Goal: Information Seeking & Learning: Learn about a topic

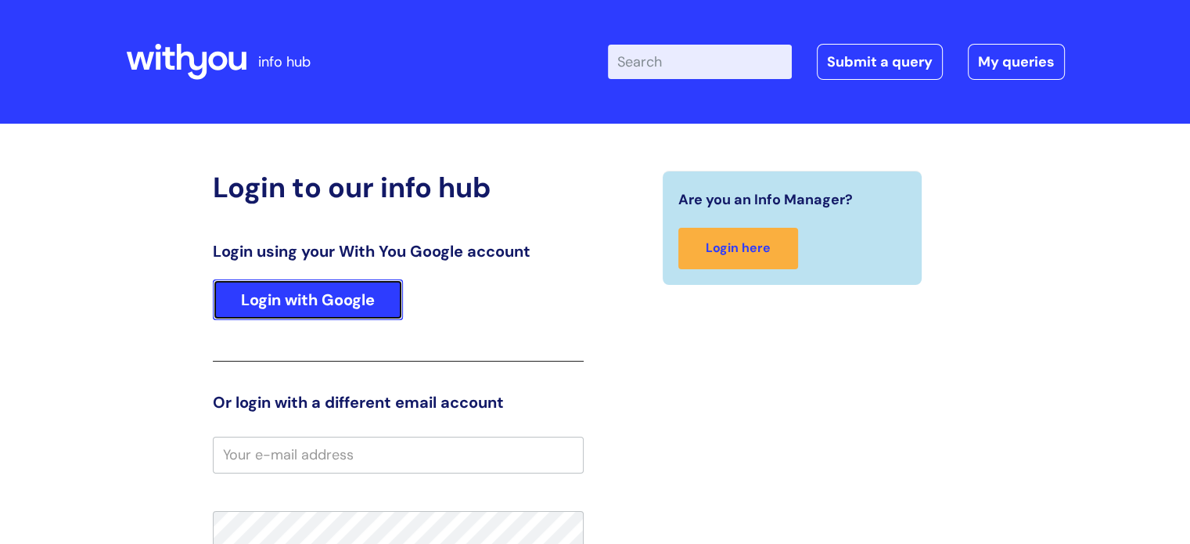
click at [301, 320] on link "Login with Google" at bounding box center [308, 299] width 190 height 41
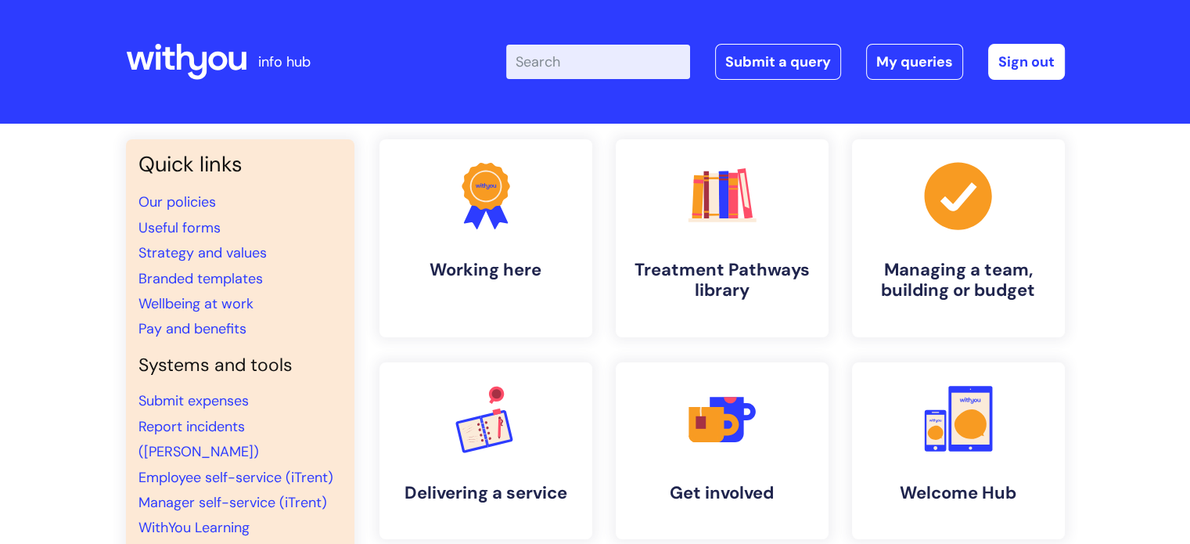
click at [617, 71] on input "Enter your search term here..." at bounding box center [598, 62] width 184 height 34
type input "induc"
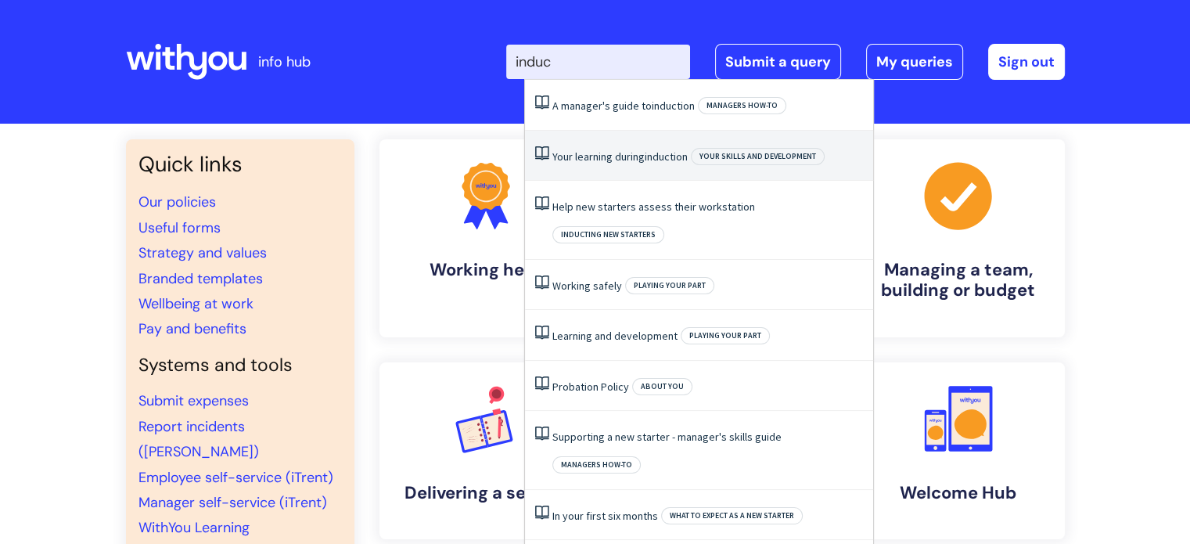
click at [624, 154] on link "Your learning during induction" at bounding box center [619, 156] width 135 height 14
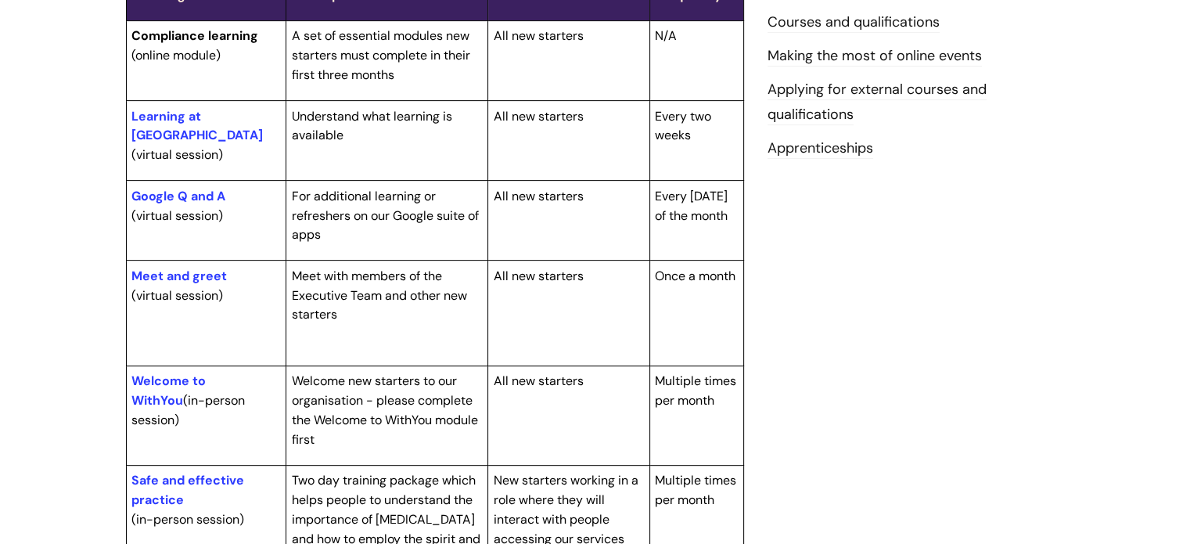
scroll to position [593, 0]
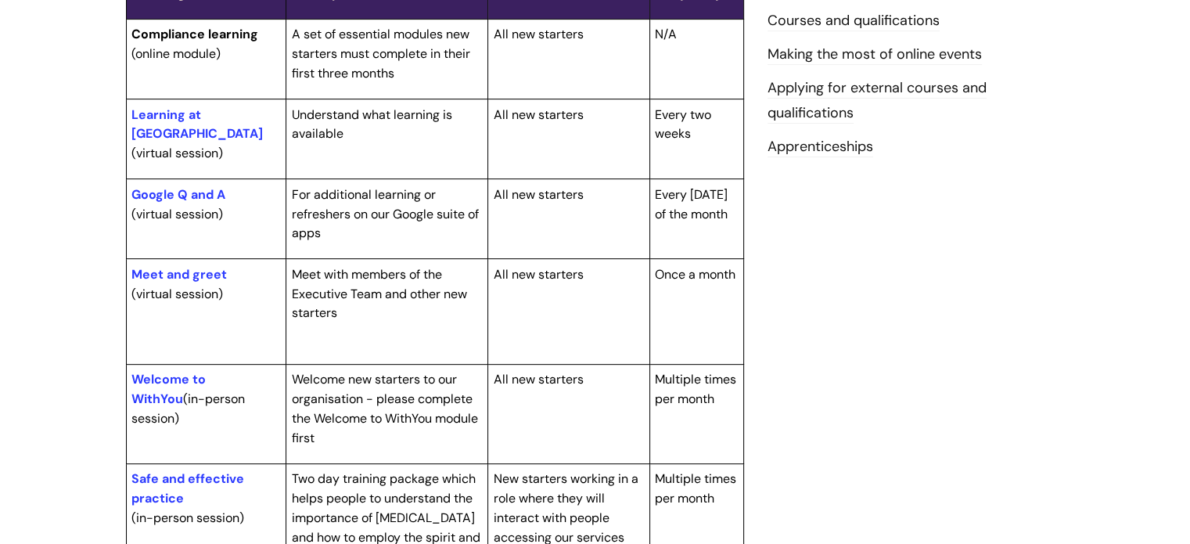
drag, startPoint x: 1160, startPoint y: 267, endPoint x: 1158, endPoint y: 298, distance: 31.4
click at [1158, 298] on div "Info Hub Categories Working here Your skills and development Your learning duri…" at bounding box center [595, 258] width 1190 height 1455
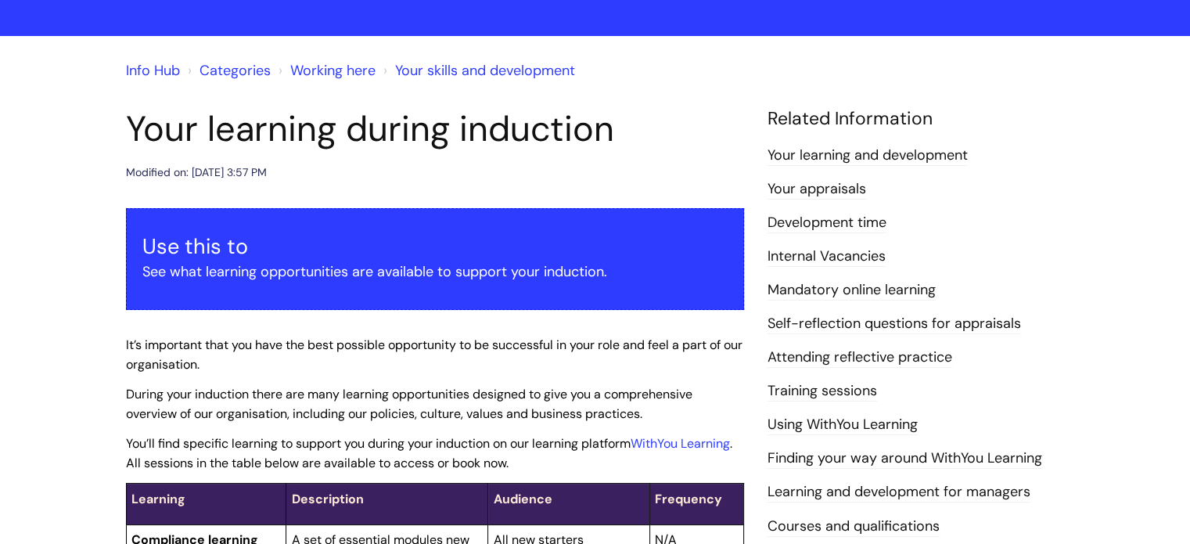
scroll to position [41, 0]
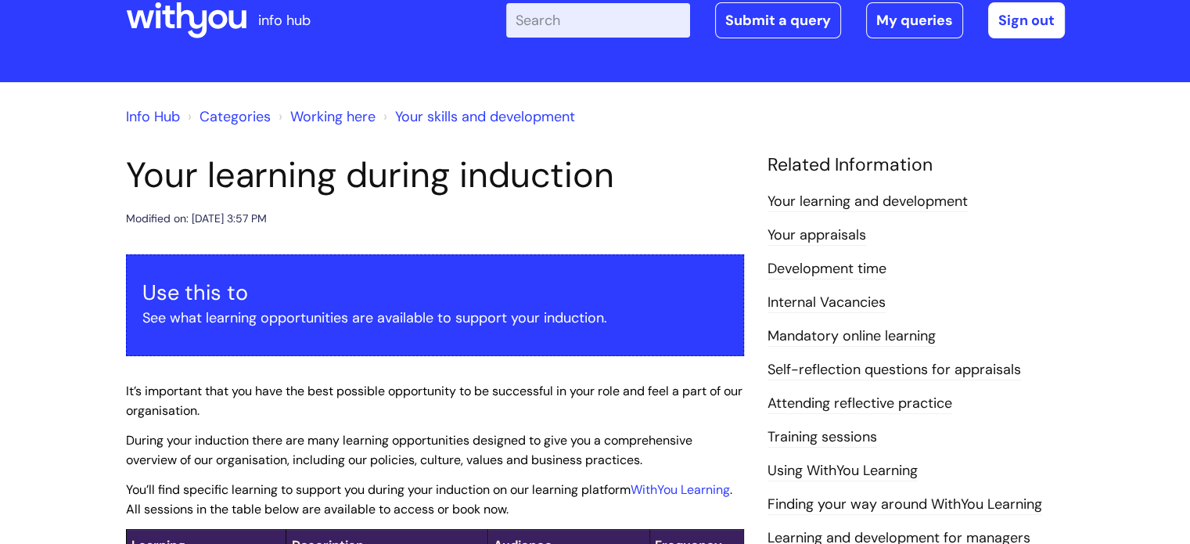
click at [347, 116] on link "Working here" at bounding box center [332, 116] width 85 height 19
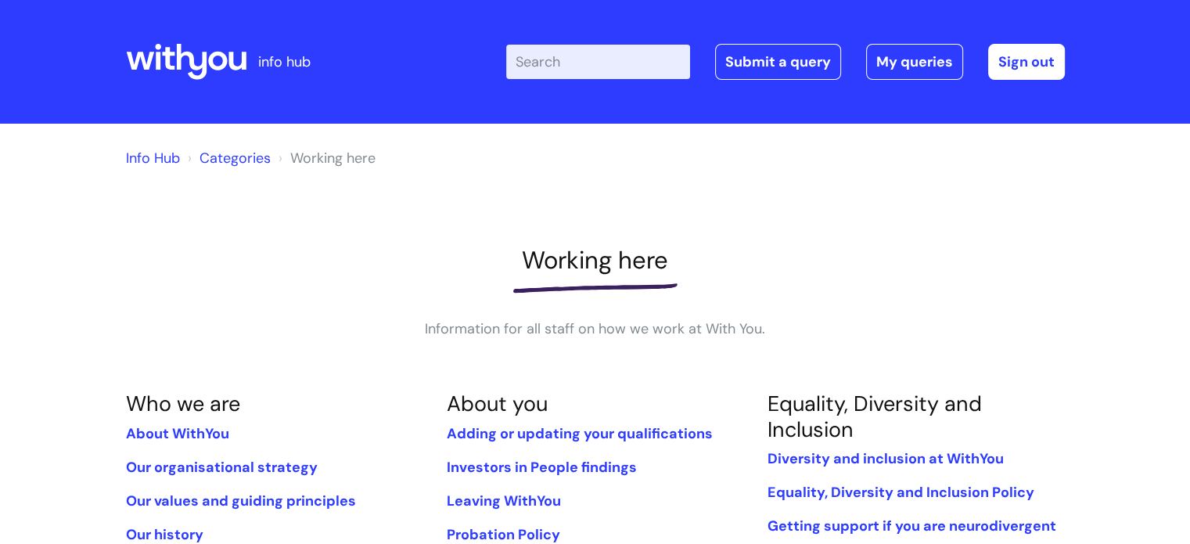
click at [600, 52] on input "Enter your search term here..." at bounding box center [598, 62] width 184 height 34
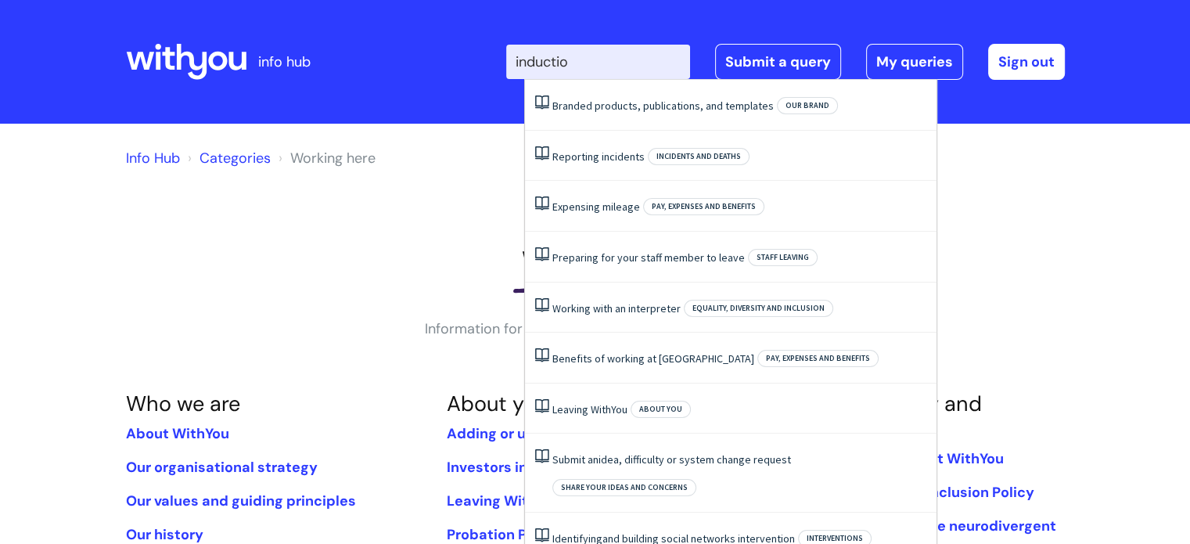
type input "induction"
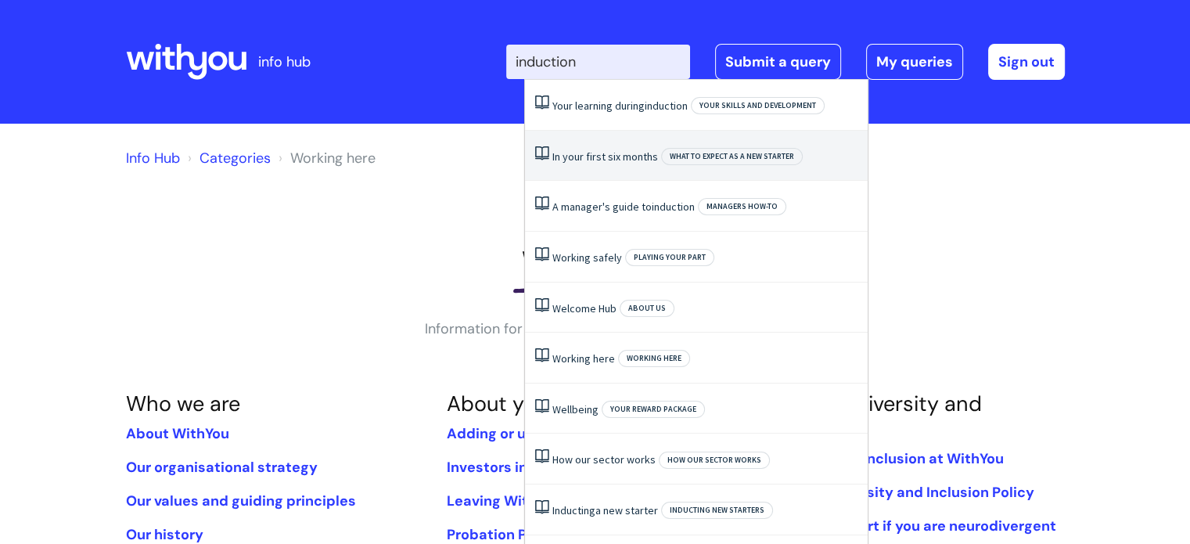
click at [640, 160] on link "In your first six months" at bounding box center [605, 156] width 106 height 14
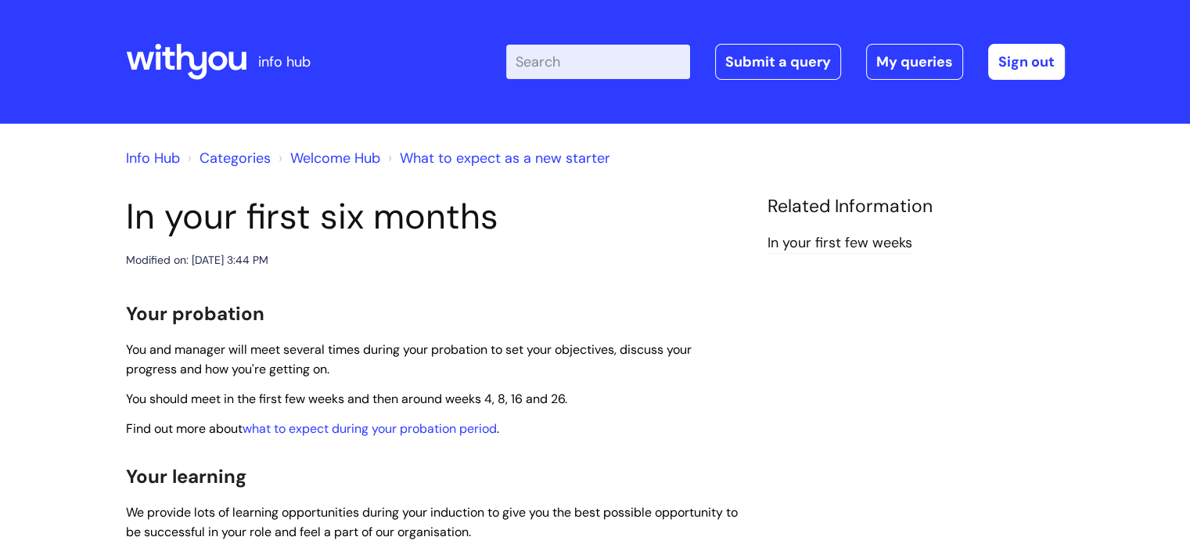
click at [579, 42] on div "Enter your search term here... Search Submit a query My queries Welcome Lucy Ma…" at bounding box center [712, 62] width 706 height 92
click at [574, 61] on input "Enter your search term here..." at bounding box center [598, 62] width 184 height 34
type input "induction pol"
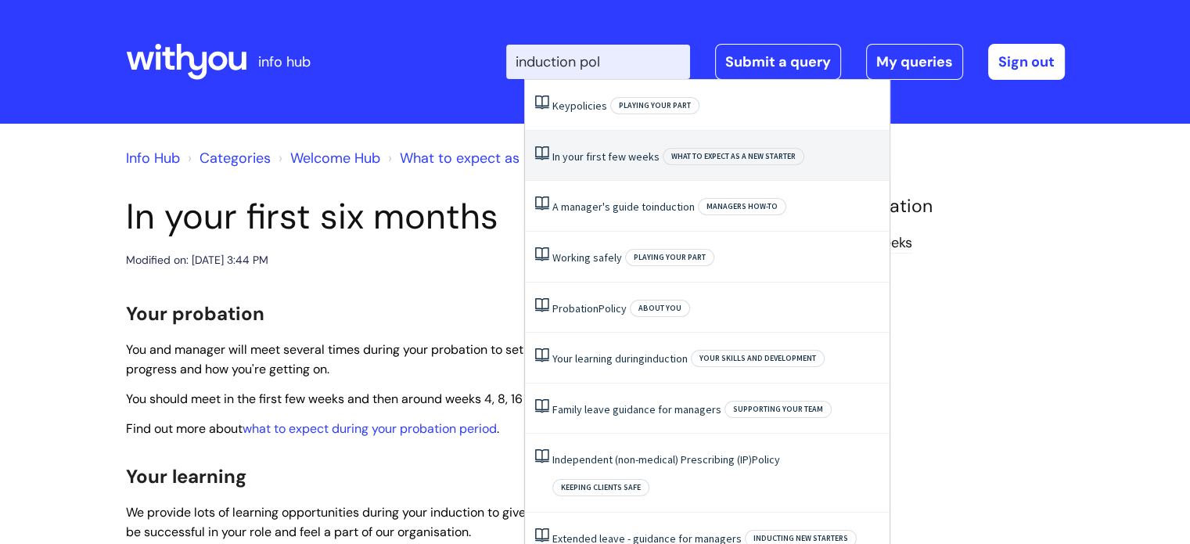
click at [609, 160] on link "In your first few weeks" at bounding box center [605, 156] width 107 height 14
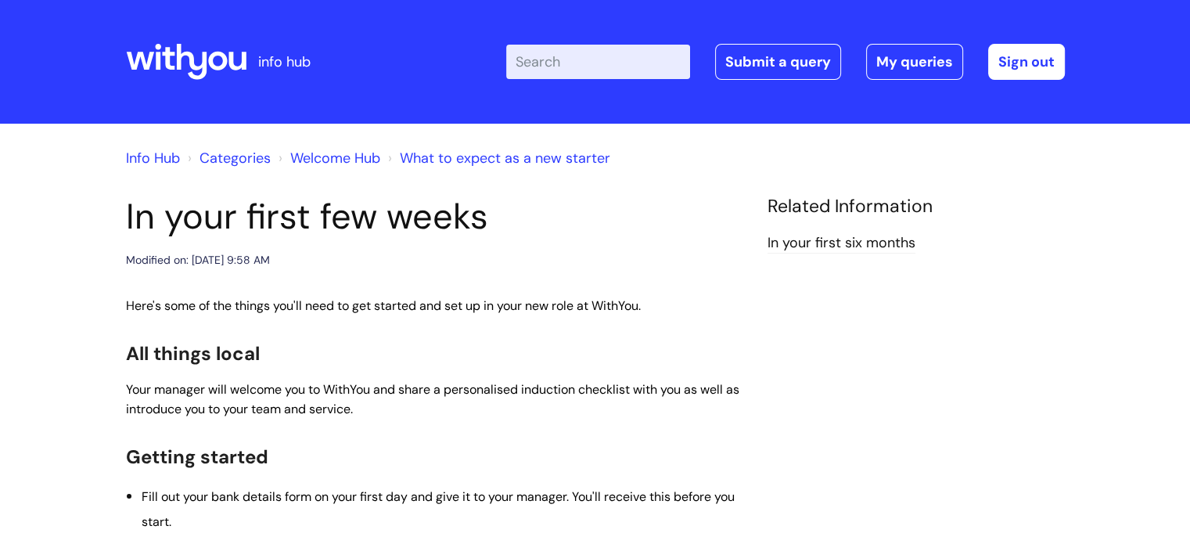
click at [556, 45] on input "Enter your search term here..." at bounding box center [598, 62] width 184 height 34
type input "new starter"
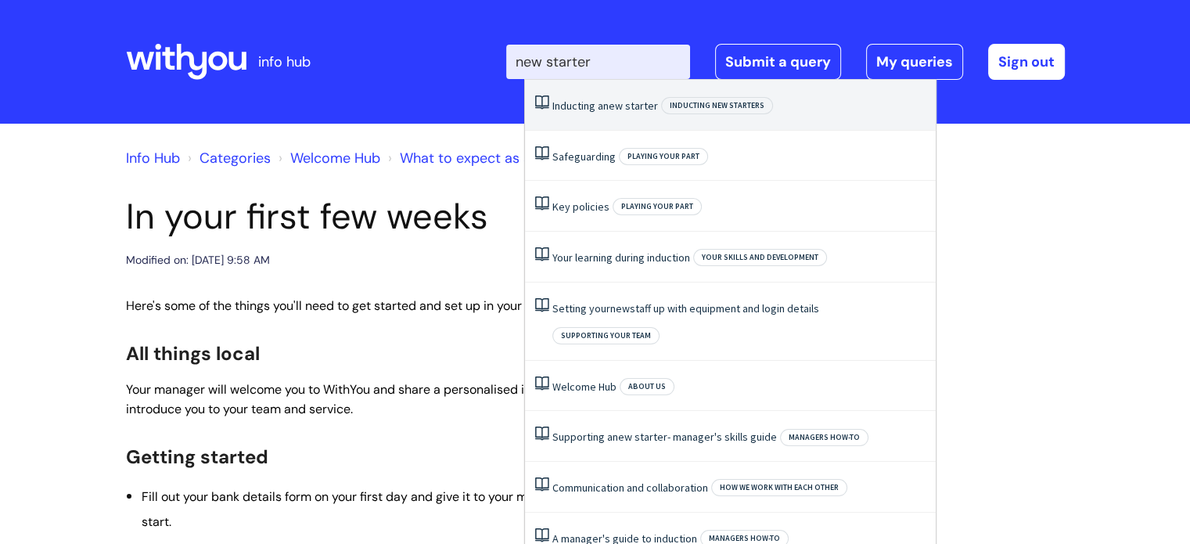
click at [637, 115] on li "Inducting a new starter Inducting new starters" at bounding box center [730, 105] width 411 height 51
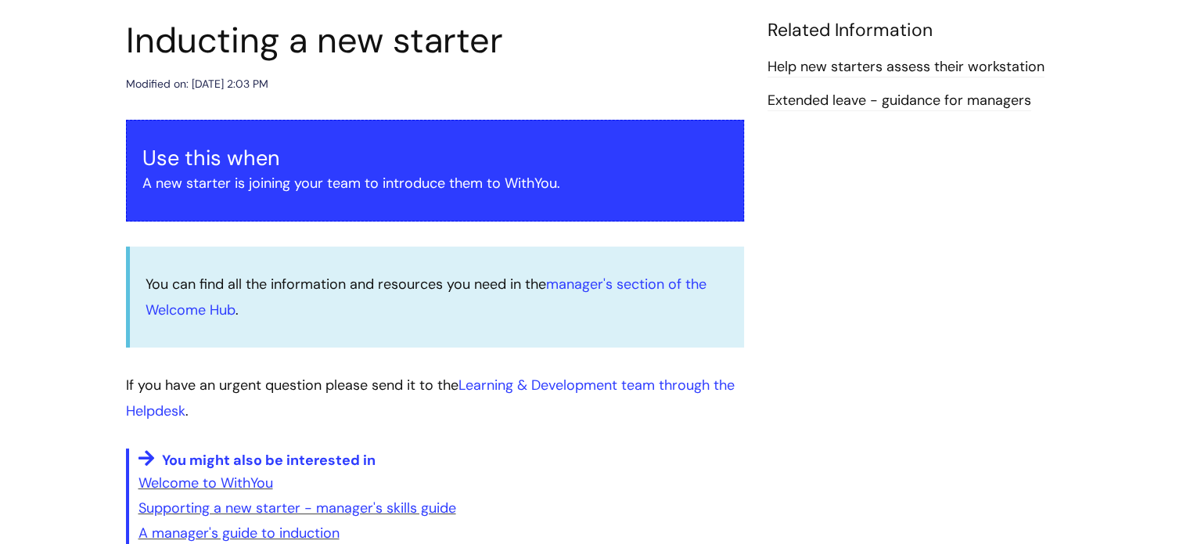
scroll to position [171, 0]
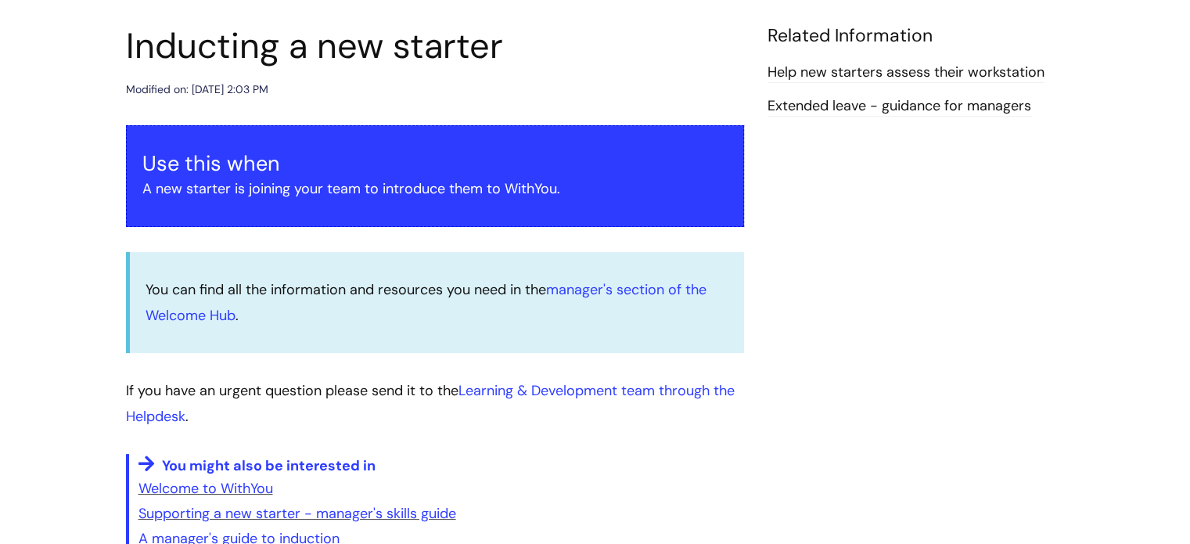
click at [454, 200] on p "A new starter is joining your team to introduce them to WithYou." at bounding box center [434, 188] width 585 height 25
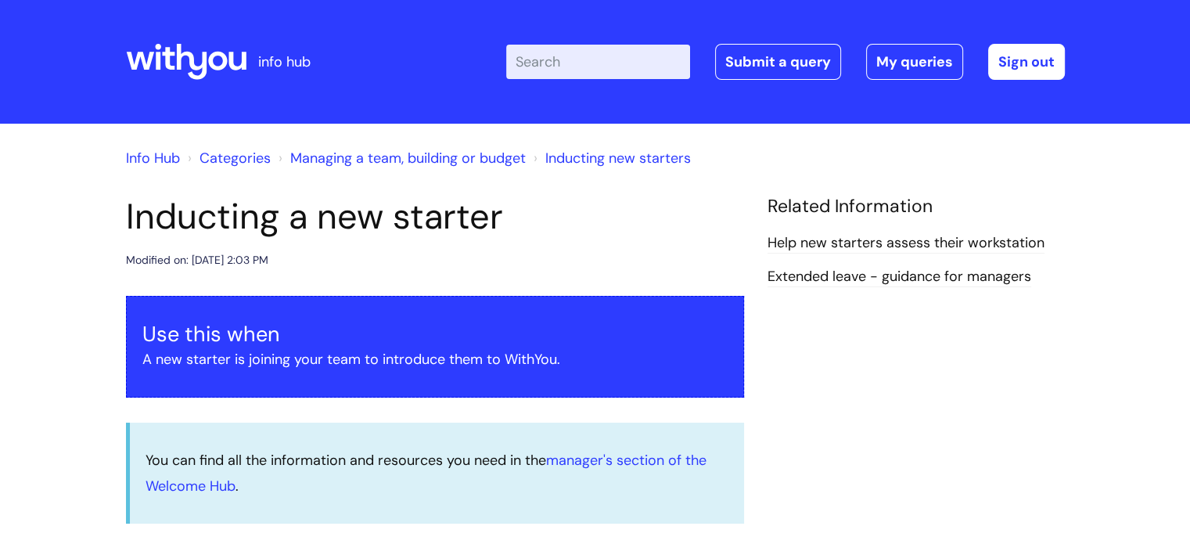
click at [600, 66] on input "Enter your search term here..." at bounding box center [598, 62] width 184 height 34
type input "induction"
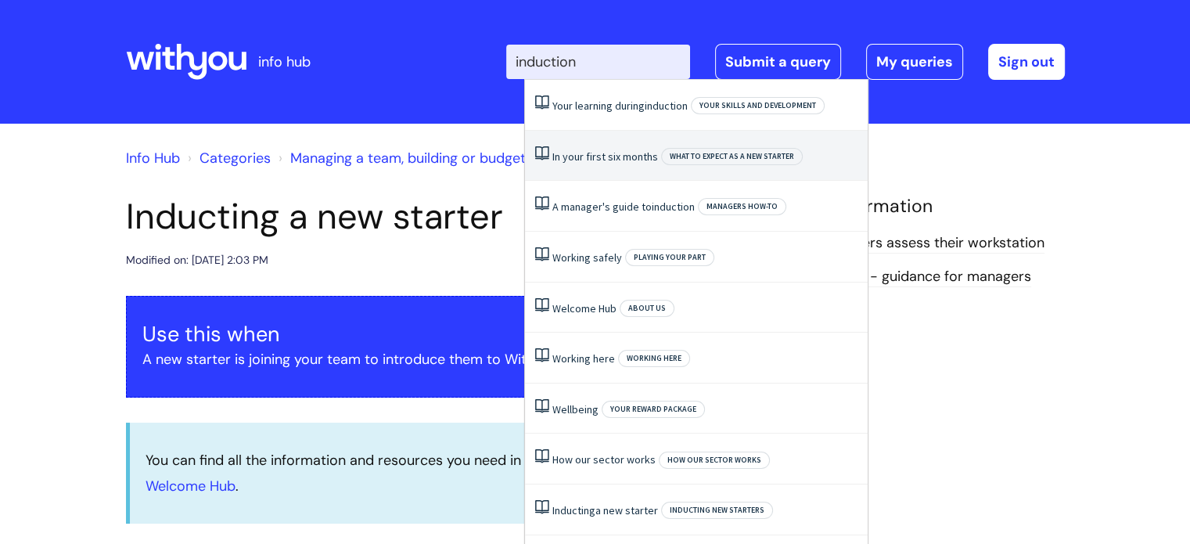
click at [646, 168] on li "In your first six months What to expect as a new starter" at bounding box center [696, 156] width 343 height 51
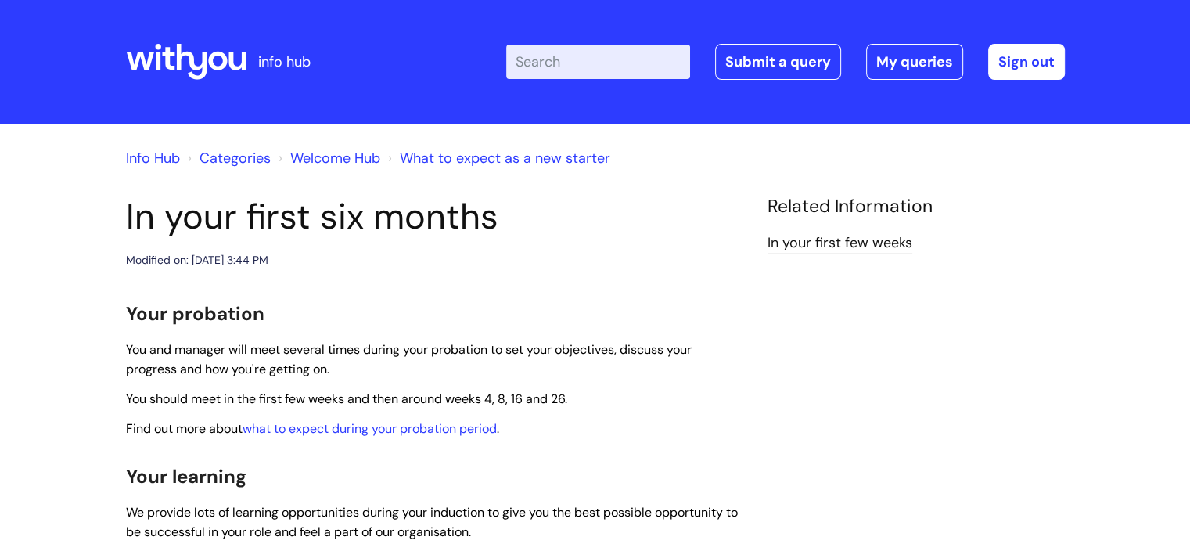
click at [563, 51] on input "Enter your search term here..." at bounding box center [598, 62] width 184 height 34
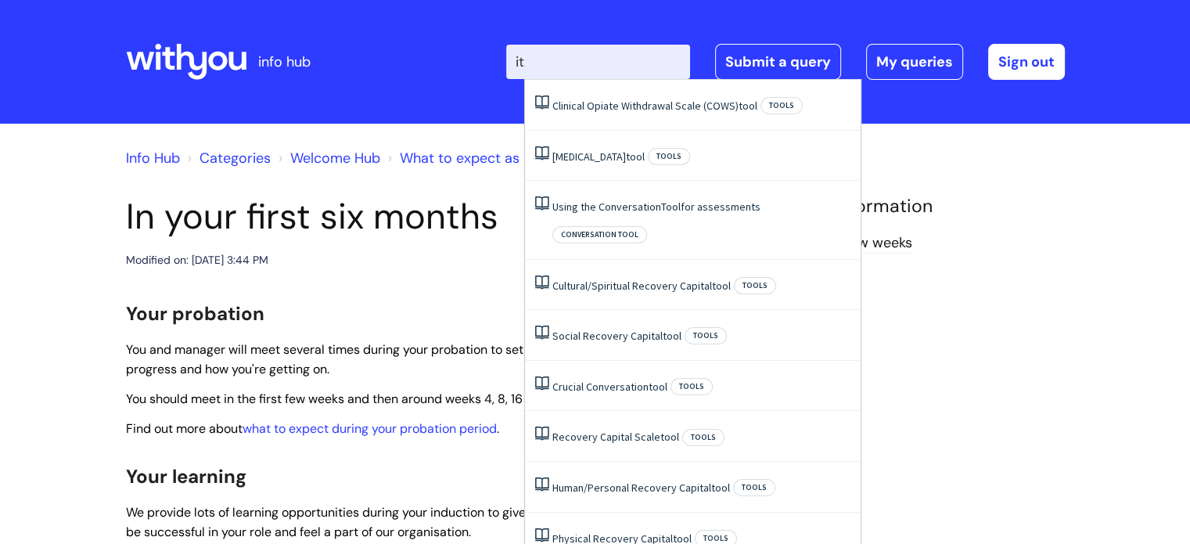
type input "i"
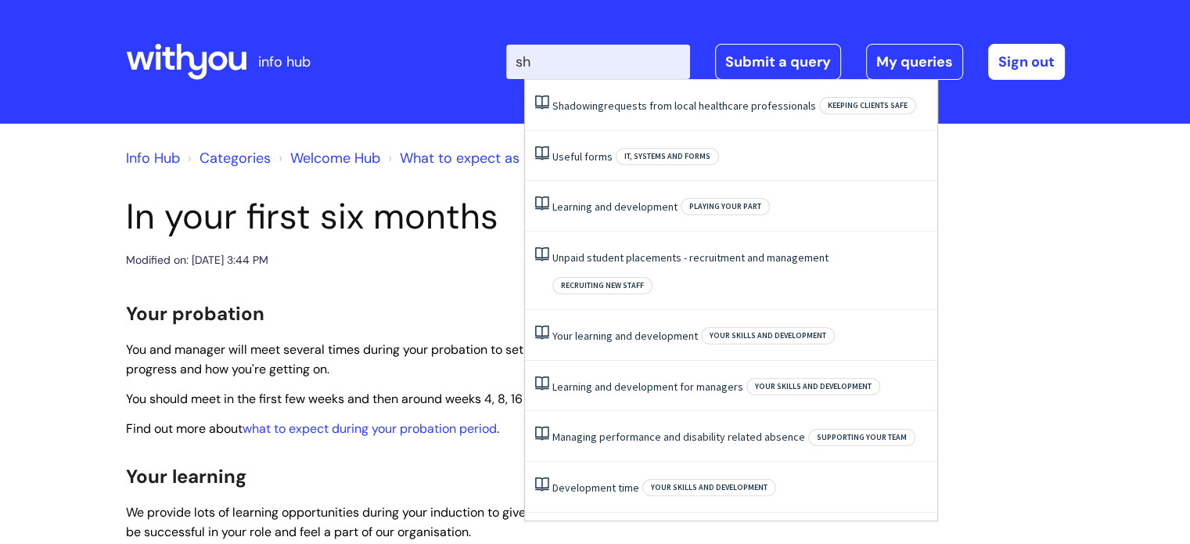
type input "s"
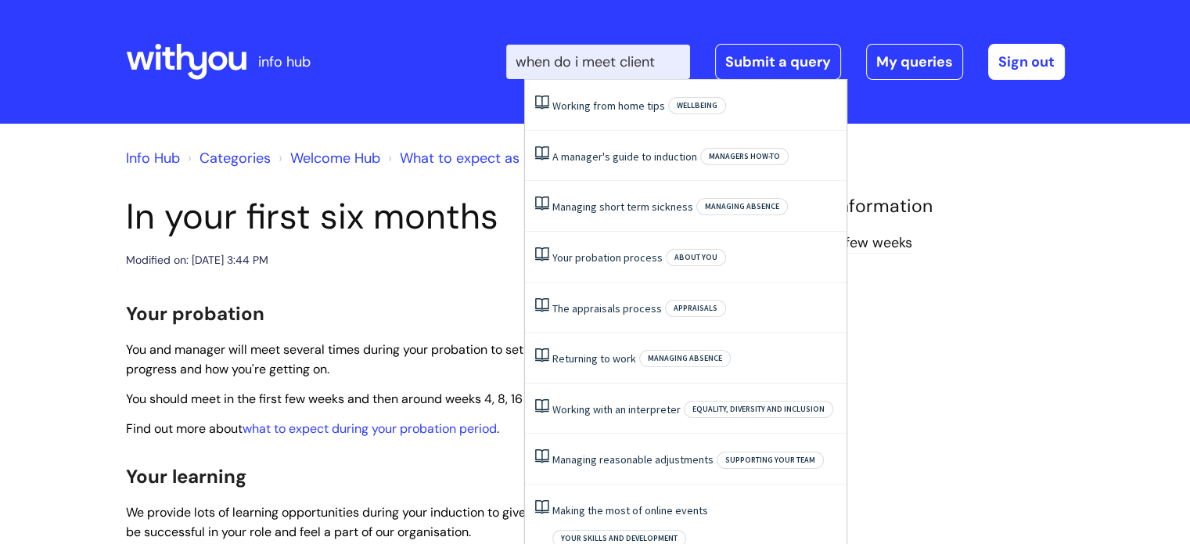
type input "when do i meet clients"
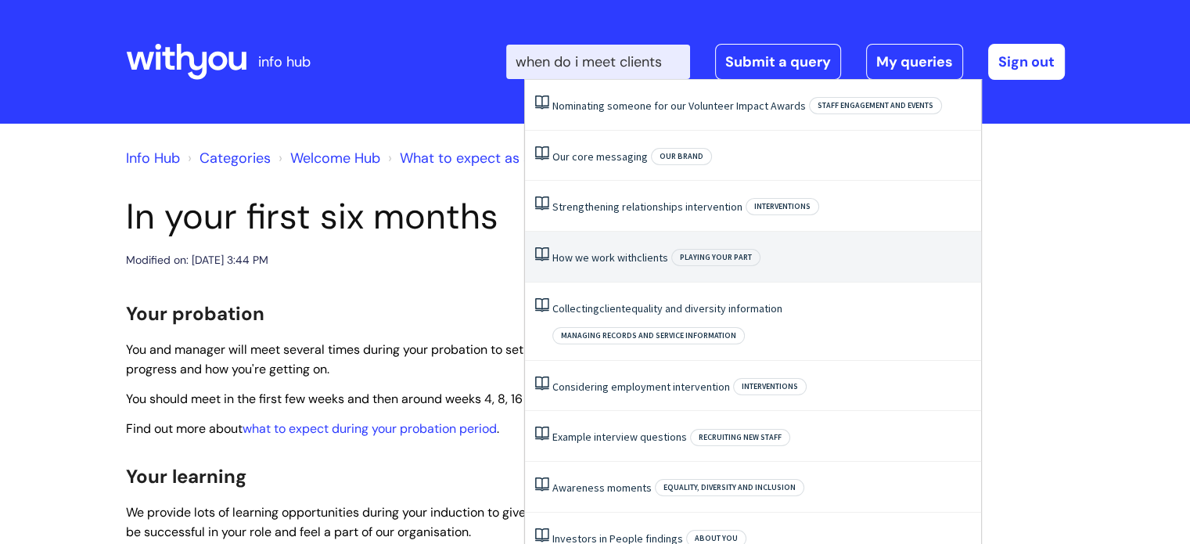
click at [609, 239] on li "How we work with clients Playing your part" at bounding box center [753, 257] width 456 height 51
